Goal: Task Accomplishment & Management: Complete application form

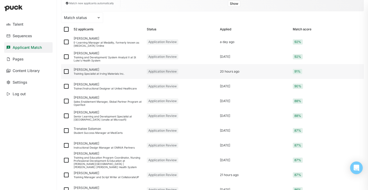
scroll to position [64, 0]
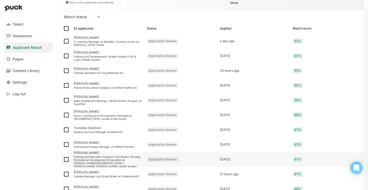
click at [95, 158] on div "Training and Education Program Coordinator, Nursing Professional Development & …" at bounding box center [108, 161] width 69 height 13
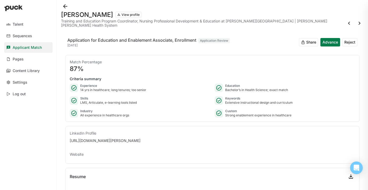
click at [68, 7] on button at bounding box center [65, 6] width 8 height 8
